Goal: Task Accomplishment & Management: Manage account settings

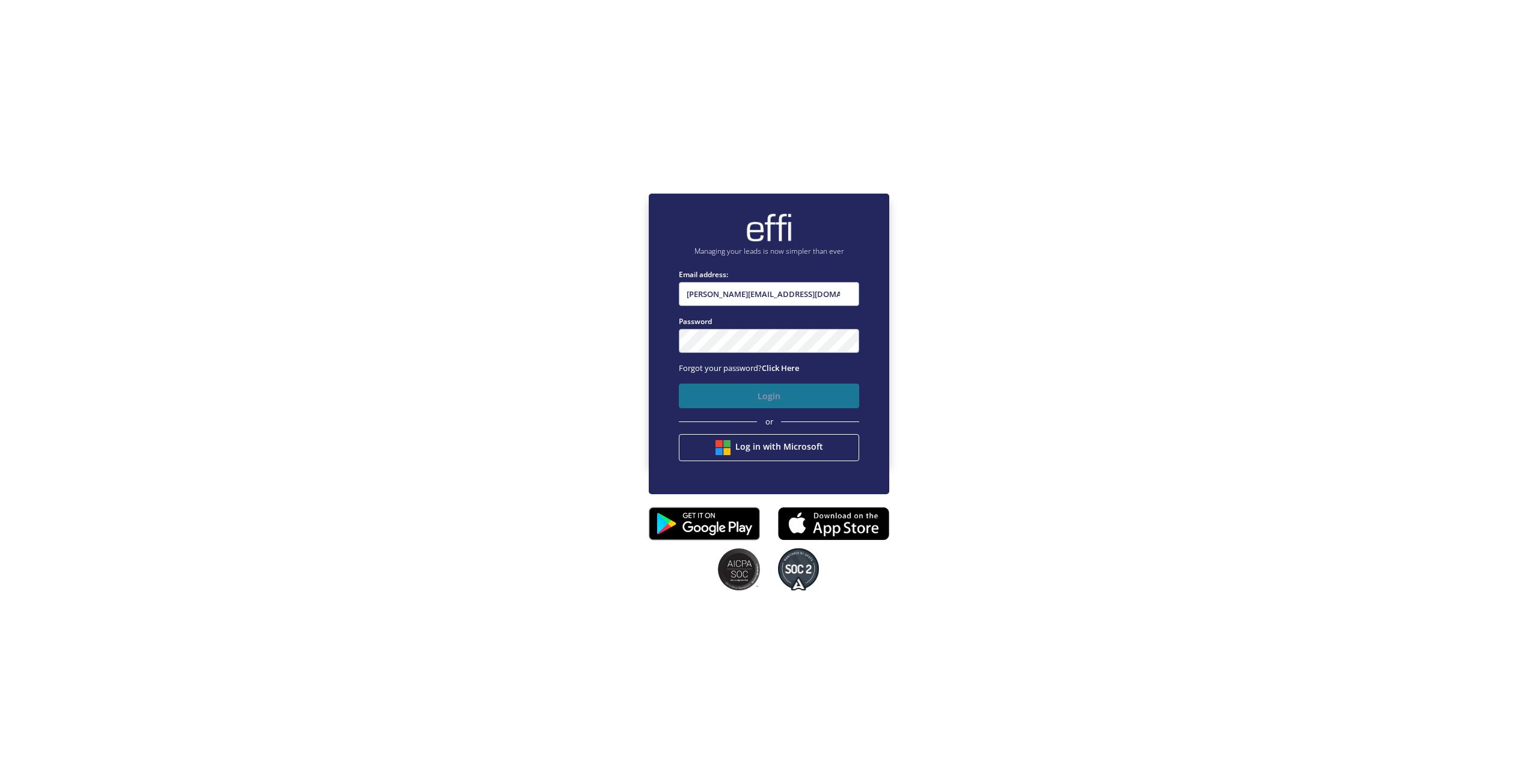
click at [763, 403] on button "Login" at bounding box center [768, 396] width 180 height 24
